Goal: Task Accomplishment & Management: Use online tool/utility

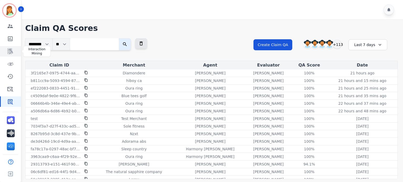
click at [8, 53] on icon "Sidebar" at bounding box center [10, 51] width 6 height 6
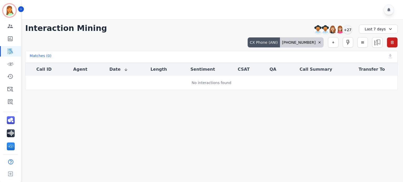
click at [320, 41] on icon at bounding box center [320, 43] width 4 height 4
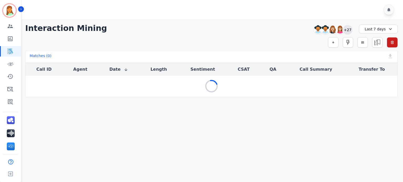
click at [349, 32] on div "+27" at bounding box center [347, 29] width 9 height 9
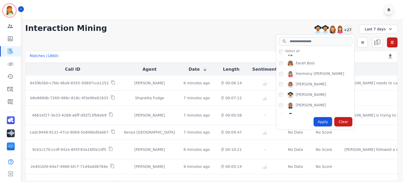
scroll to position [105, 0]
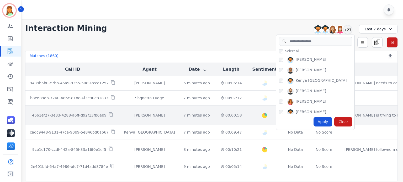
drag, startPoint x: 324, startPoint y: 118, endPoint x: 315, endPoint y: 116, distance: 10.1
click at [322, 118] on div "Apply" at bounding box center [323, 121] width 19 height 9
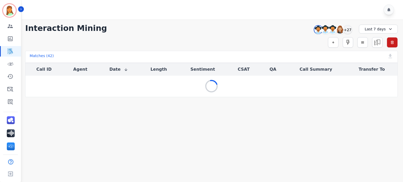
click at [371, 28] on div "Last 7 days" at bounding box center [378, 29] width 39 height 9
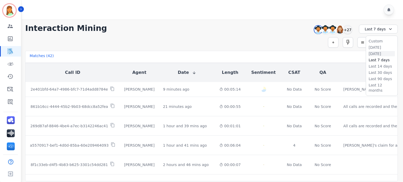
click at [381, 54] on li "[DATE]" at bounding box center [382, 53] width 26 height 5
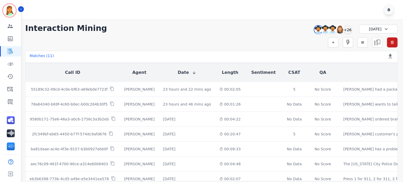
click at [282, 34] on div "**********" at bounding box center [211, 100] width 383 height 162
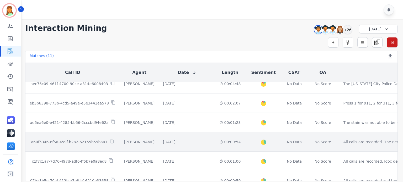
scroll to position [138, 0]
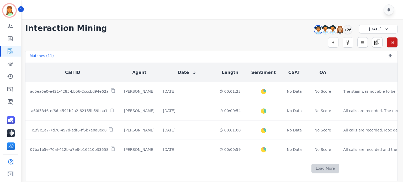
click at [312, 166] on button "Load More" at bounding box center [326, 168] width 28 height 9
click at [312, 167] on button "Load More" at bounding box center [326, 168] width 28 height 9
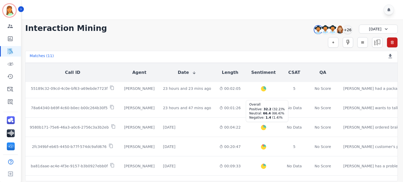
scroll to position [0, 0]
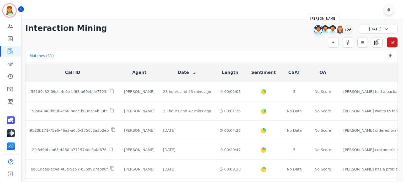
click at [321, 29] on img at bounding box center [319, 30] width 8 height 8
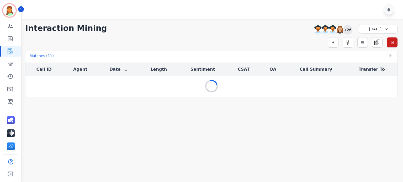
click at [349, 32] on div "+26" at bounding box center [347, 29] width 9 height 9
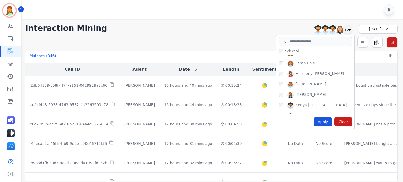
scroll to position [105, 0]
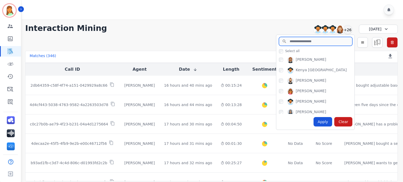
click at [305, 41] on input "search" at bounding box center [316, 41] width 74 height 9
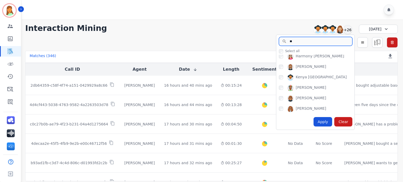
scroll to position [0, 0]
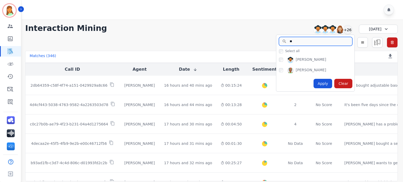
type input "**"
click at [323, 78] on div "Apply Clear" at bounding box center [315, 84] width 78 height 16
click at [321, 81] on div "Apply" at bounding box center [323, 83] width 19 height 9
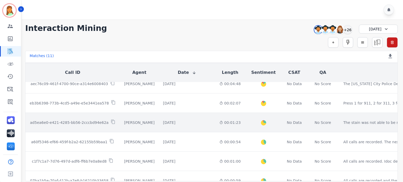
scroll to position [134, 0]
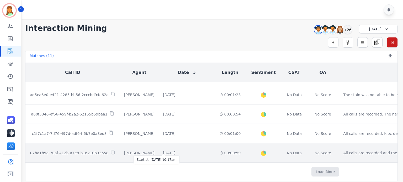
click at [171, 151] on div "[DATE]" at bounding box center [169, 153] width 12 height 5
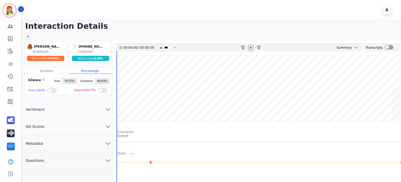
click at [253, 46] on div at bounding box center [251, 48] width 6 height 6
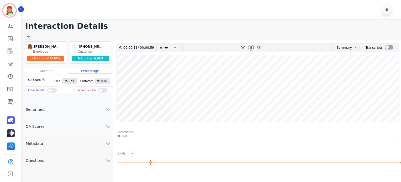
click at [30, 34] on div at bounding box center [28, 36] width 7 height 6
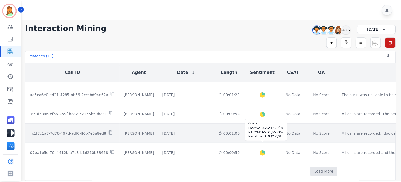
scroll to position [134, 0]
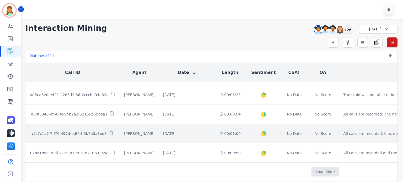
click at [249, 133] on div "Created with Highcharts 10.2.0 Overall Positive: 35.7 ( 35.7 )% Neutral: 61.9 (…" at bounding box center [263, 133] width 29 height 19
